Goal: Check status: Check status

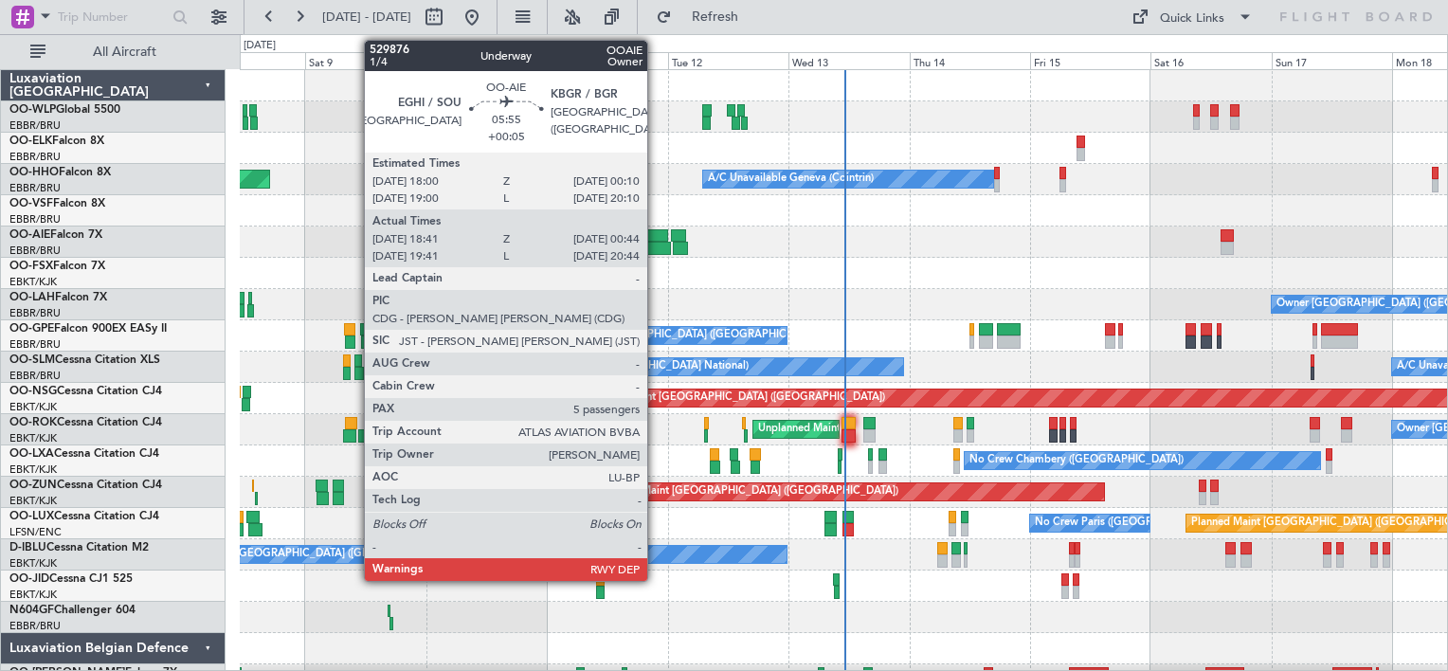
click at [656, 232] on div at bounding box center [652, 235] width 31 height 13
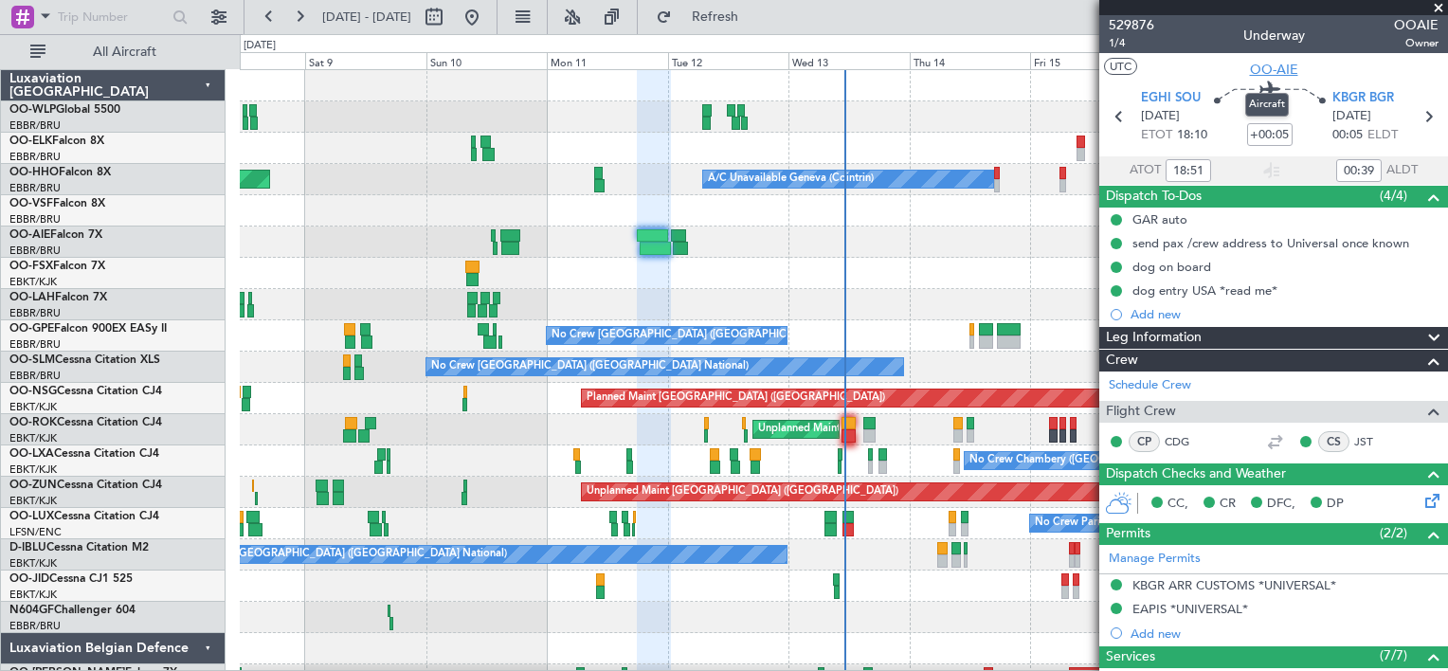
click at [1266, 68] on span "OO-AIE" at bounding box center [1274, 70] width 48 height 20
type input "19:51"
type input "20:39"
type input "18:51"
type input "00:39"
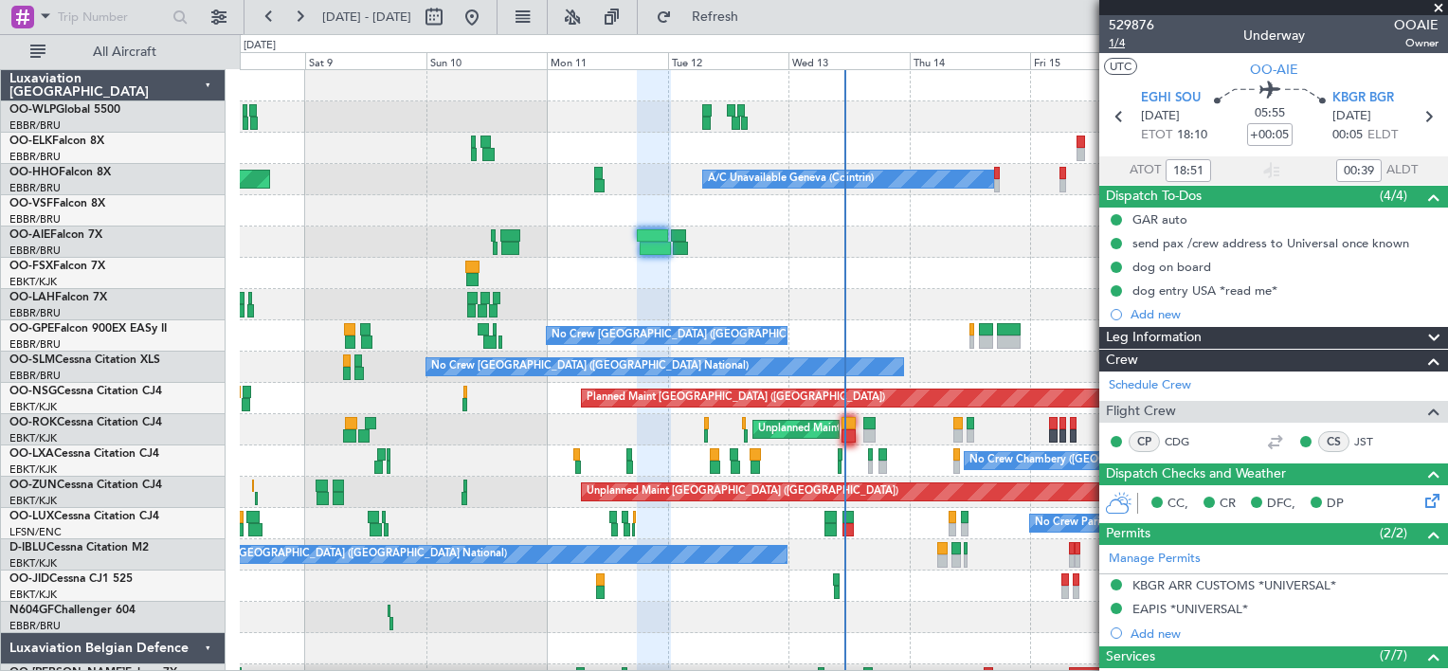
click at [1117, 50] on span "1/4" at bounding box center [1131, 43] width 45 height 16
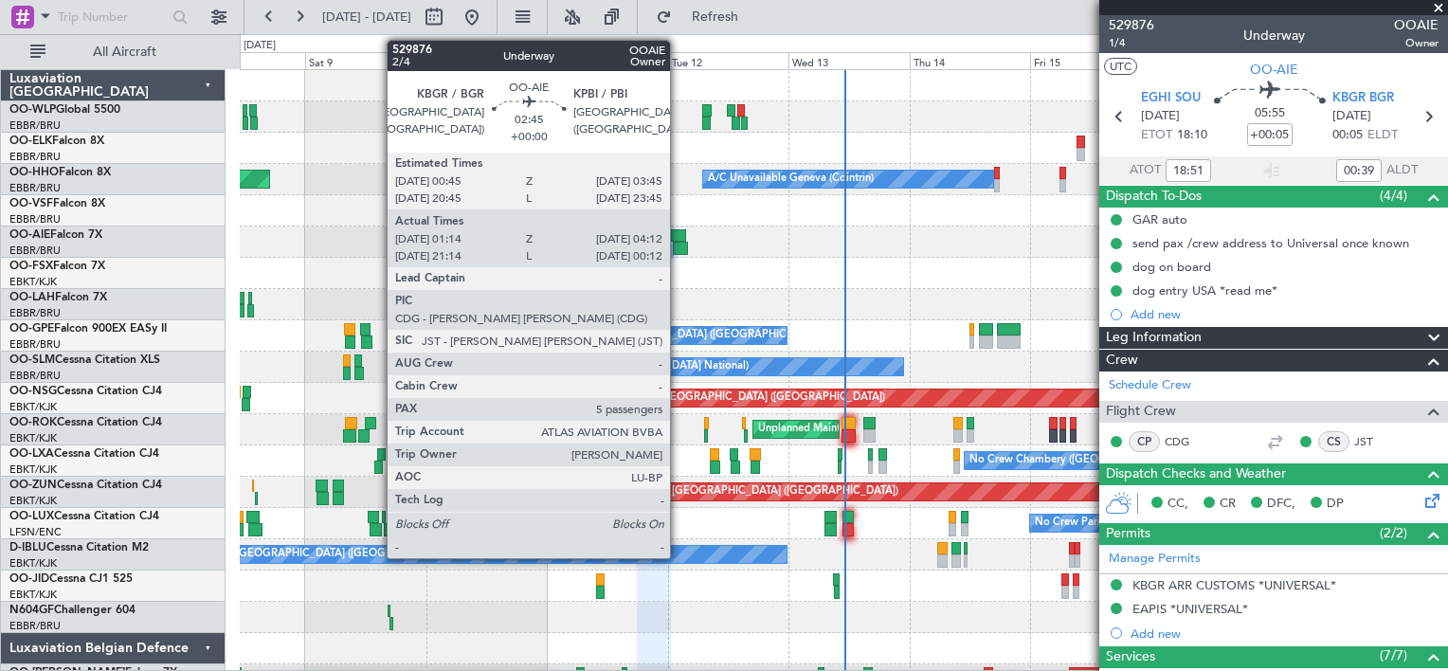
click at [679, 233] on div at bounding box center [678, 235] width 15 height 13
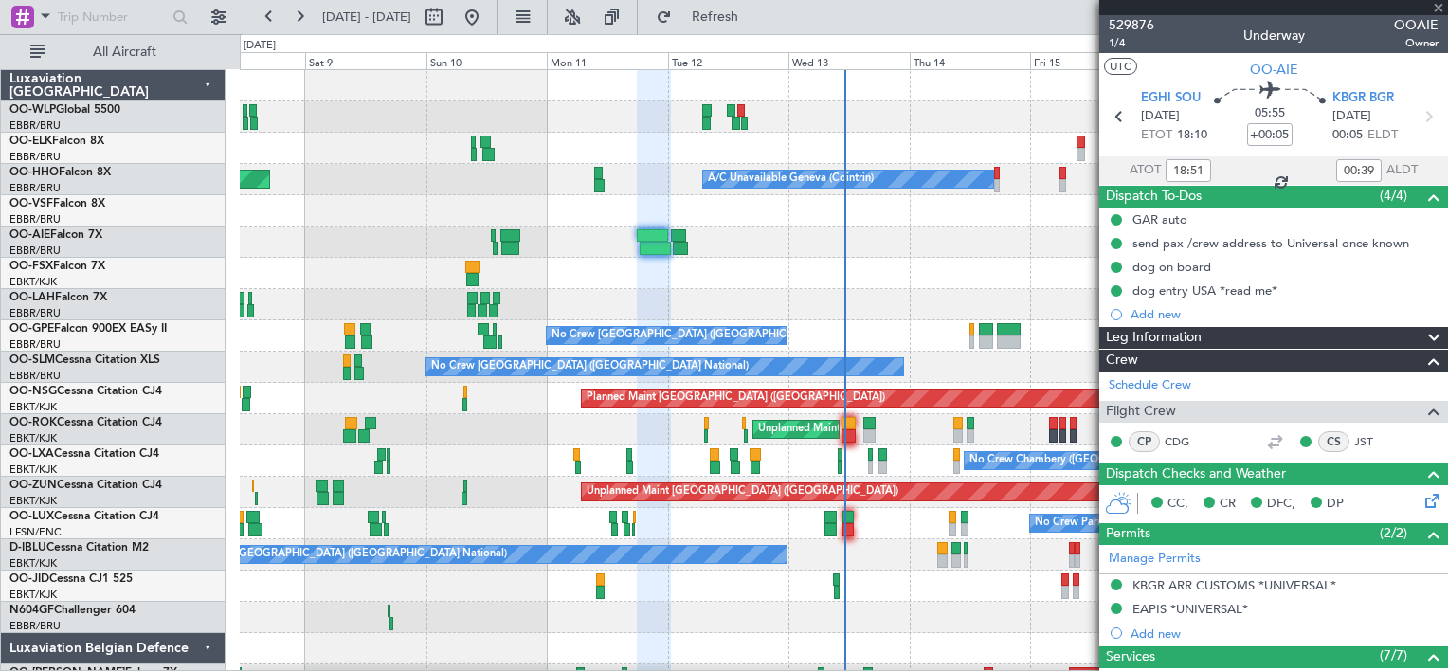
type input "01:24"
type input "04:07"
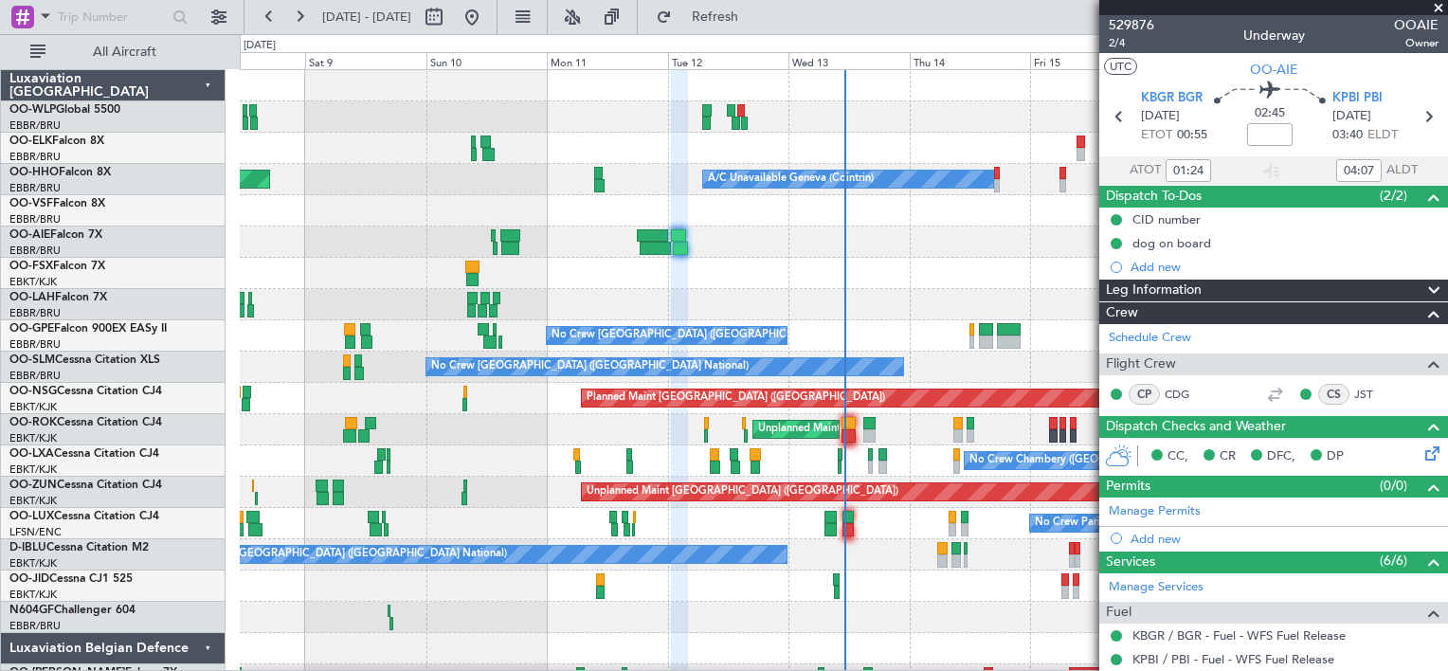
type input "21:24"
type input "00:07"
type input "01:24"
type input "04:07"
click at [1118, 49] on span "2/4" at bounding box center [1131, 43] width 45 height 16
